Goal: Information Seeking & Learning: Learn about a topic

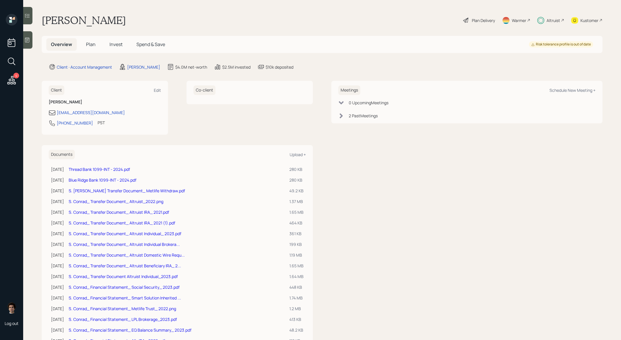
click at [110, 49] on h5 "Invest" at bounding box center [116, 44] width 22 height 12
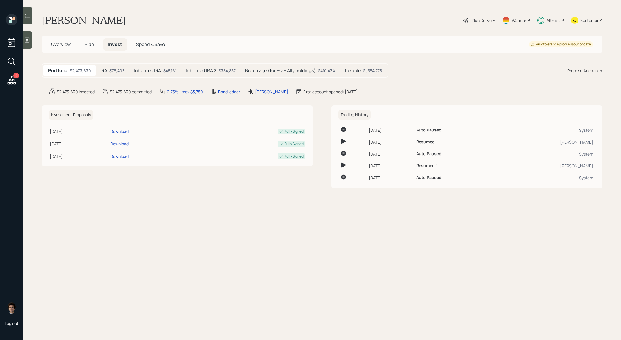
click at [152, 70] on h5 "Inherited IRA" at bounding box center [147, 71] width 27 height 6
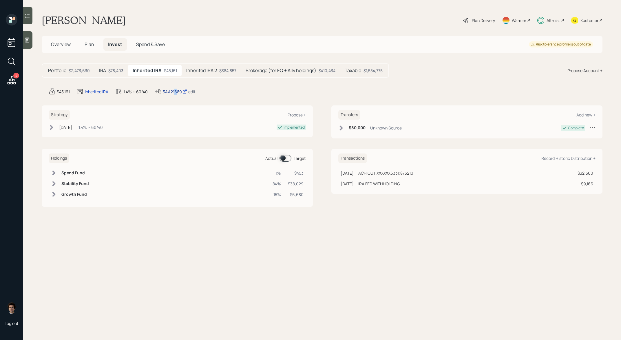
click at [176, 92] on div "3AA21689" at bounding box center [175, 92] width 24 height 6
